Goal: Task Accomplishment & Management: Use online tool/utility

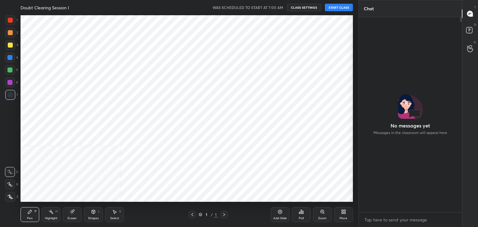
scroll to position [30944, 30798]
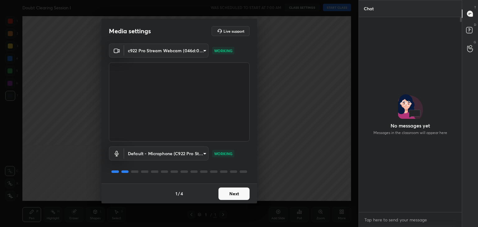
click at [229, 196] on button "Next" at bounding box center [234, 194] width 31 height 12
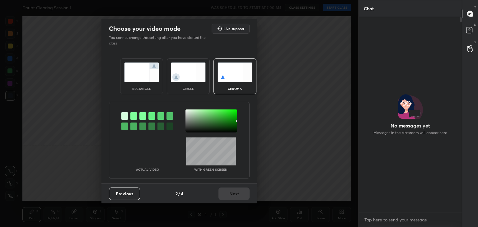
click at [134, 114] on div at bounding box center [133, 115] width 7 height 7
click at [211, 110] on div at bounding box center [211, 109] width 1 height 1
click at [236, 196] on button "Next" at bounding box center [234, 194] width 31 height 12
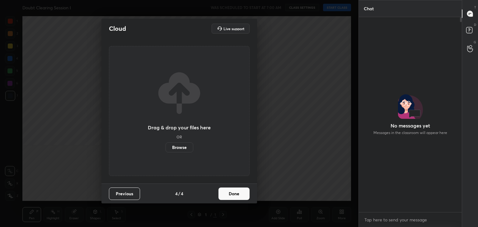
click at [238, 196] on button "Done" at bounding box center [234, 194] width 31 height 12
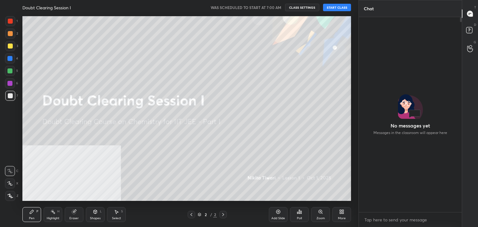
click at [334, 5] on button "START CLASS" at bounding box center [337, 7] width 28 height 7
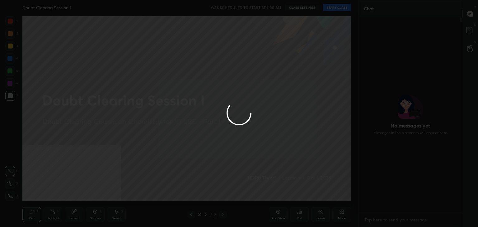
click at [335, 5] on div at bounding box center [239, 113] width 478 height 227
type textarea "x"
click at [341, 9] on div at bounding box center [239, 113] width 478 height 227
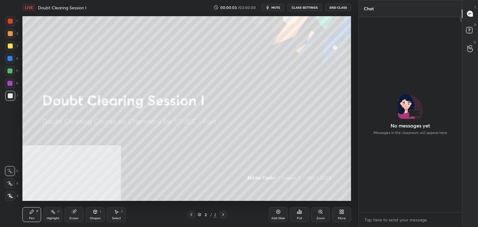
click at [340, 10] on button "End Class" at bounding box center [339, 7] width 26 height 7
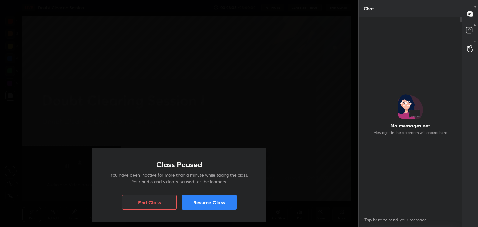
click at [198, 207] on button "Resume Class" at bounding box center [209, 202] width 55 height 15
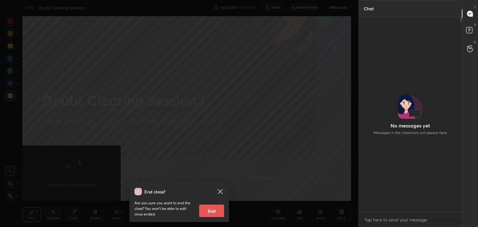
click at [220, 191] on icon at bounding box center [220, 191] width 5 height 5
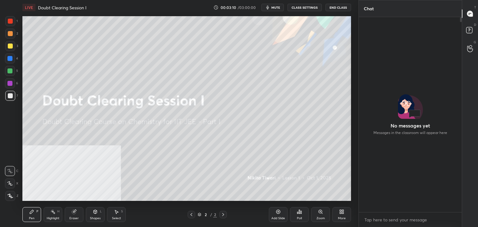
click at [277, 9] on span "mute" at bounding box center [275, 7] width 9 height 4
click at [339, 9] on button "End Class" at bounding box center [339, 7] width 26 height 7
